Goal: Task Accomplishment & Management: Use online tool/utility

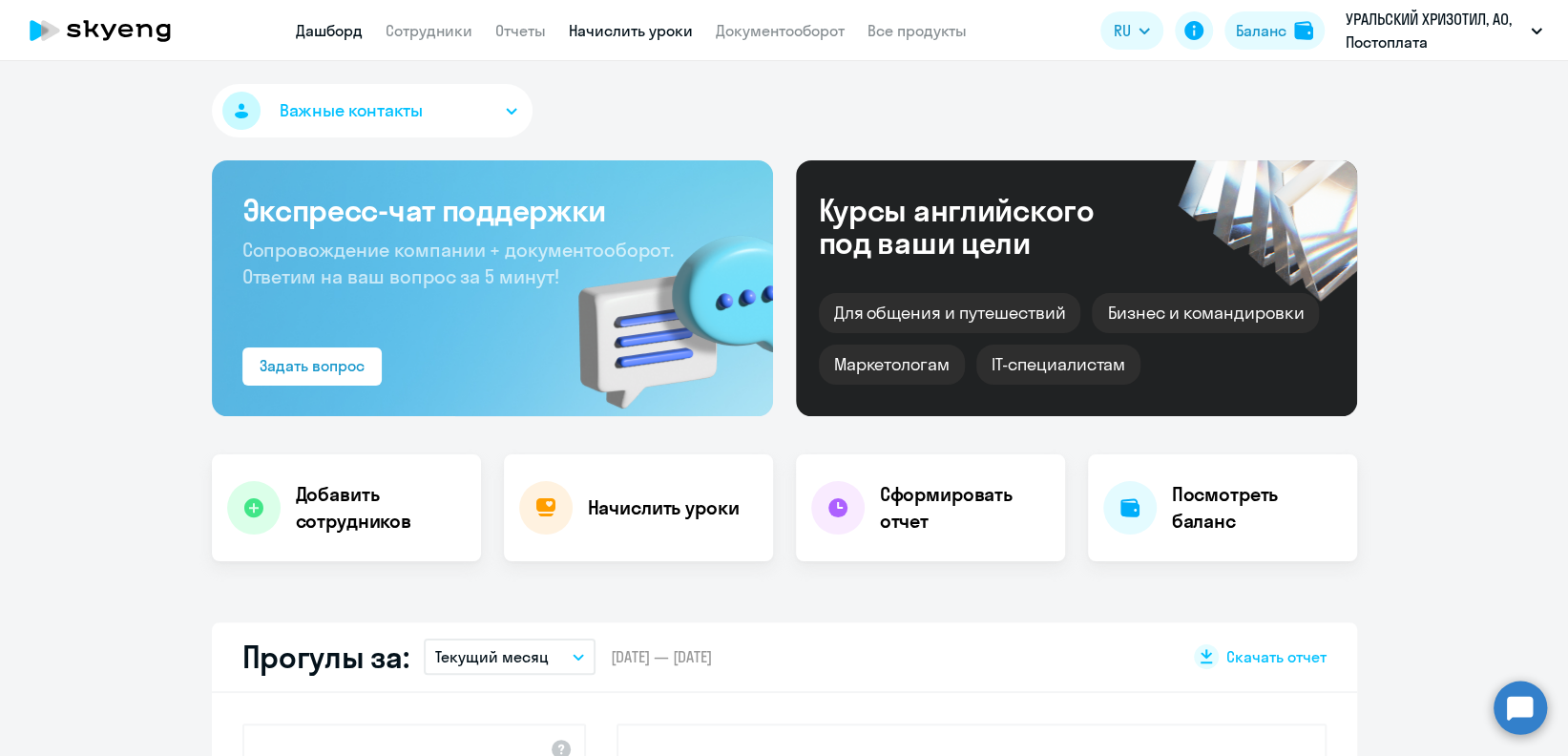
click at [619, 34] on link "Начислить уроки" at bounding box center [630, 30] width 124 height 19
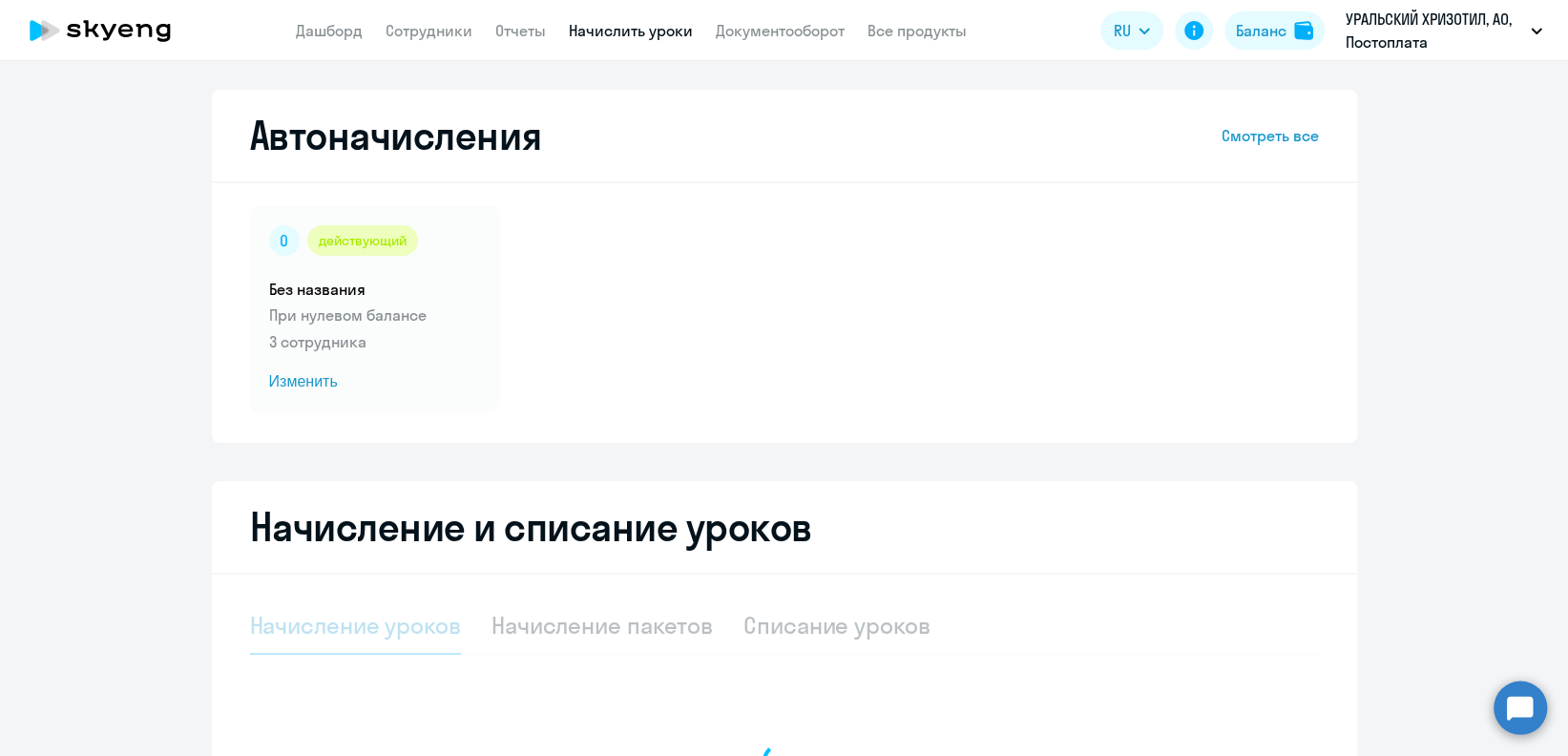
select select "10"
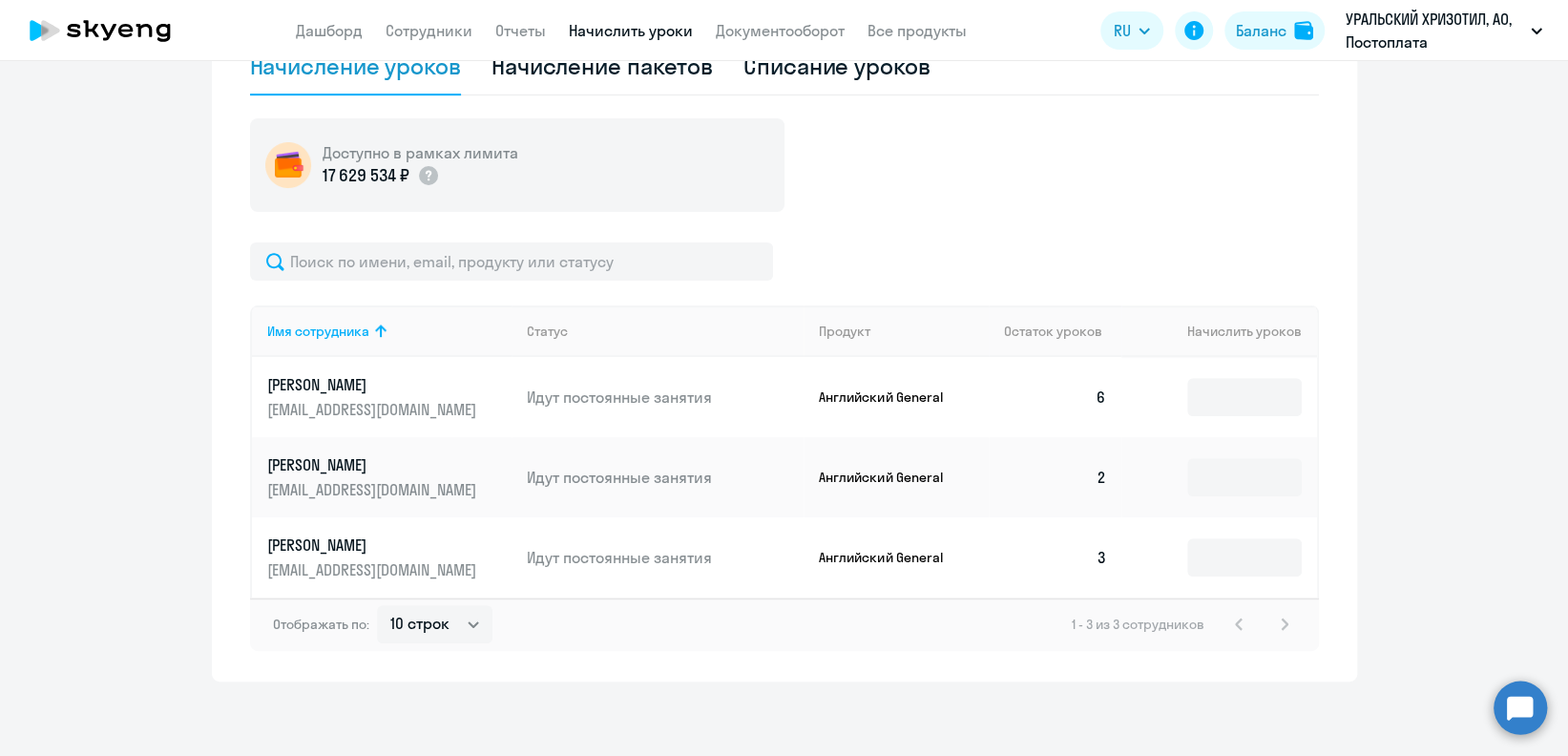
scroll to position [561, 0]
click at [549, 62] on div "Начисление пакетов" at bounding box center [602, 64] width 222 height 31
select select "10"
